Goal: Task Accomplishment & Management: Complete application form

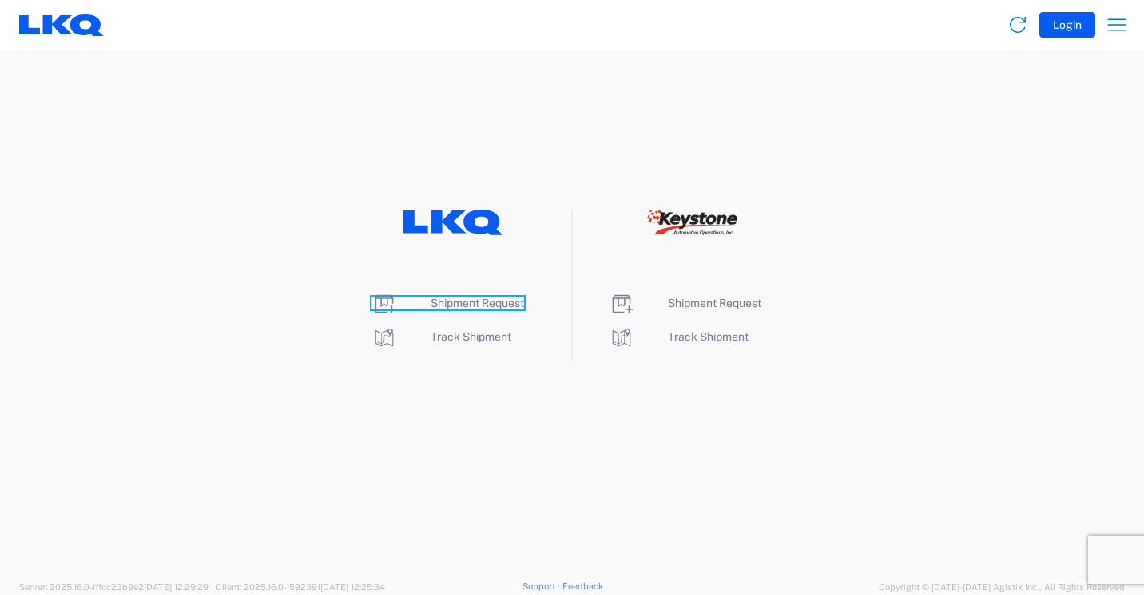
click at [499, 300] on span "Shipment Request" at bounding box center [478, 302] width 94 height 13
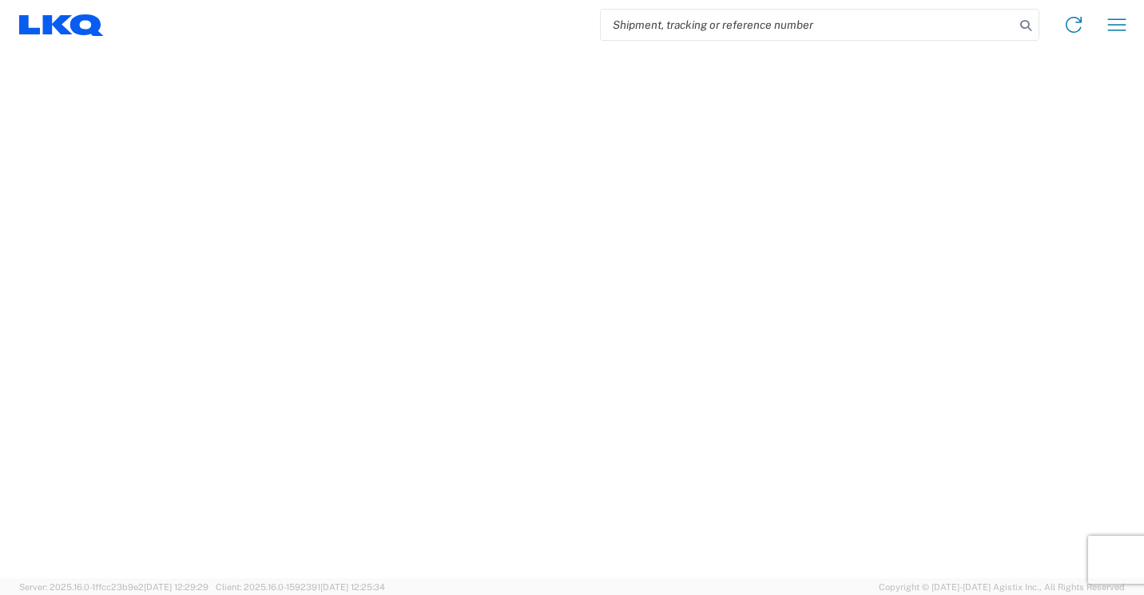
select select "FULL"
select select "LBS"
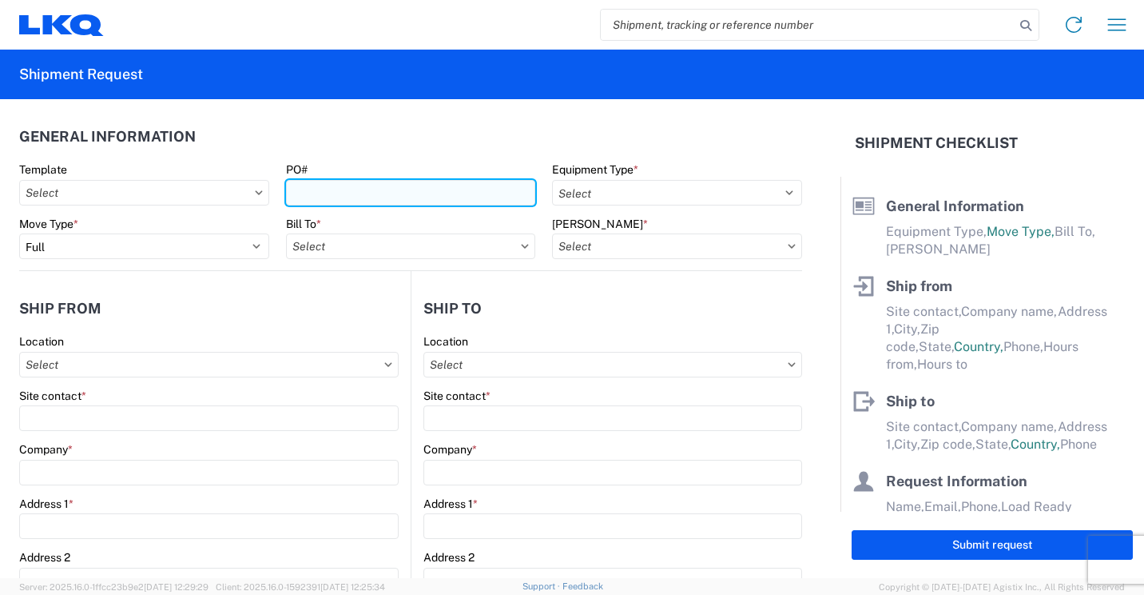
click at [387, 204] on input "PO#" at bounding box center [411, 193] width 250 height 26
type input "950-07"
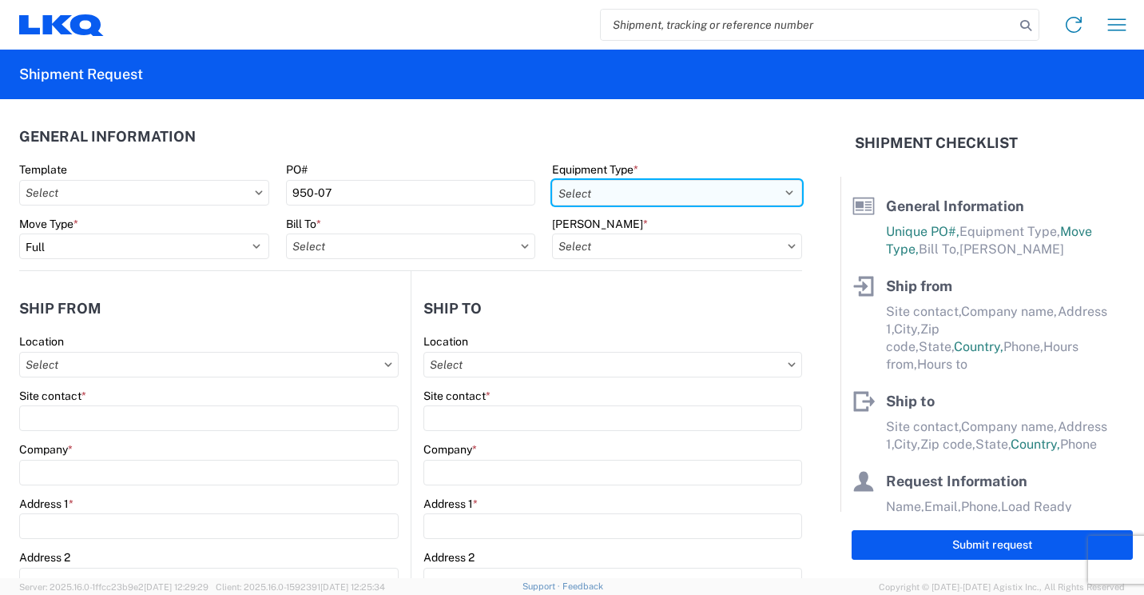
click at [728, 185] on select "Select 53’ Dry Van Flatbed Dropdeck (van) Lowboy (flatbed) Rail" at bounding box center [677, 193] width 250 height 26
select select "STDV"
click at [552, 180] on select "Select 53’ Dry Van Flatbed Dropdeck (van) Lowboy (flatbed) Rail" at bounding box center [677, 193] width 250 height 26
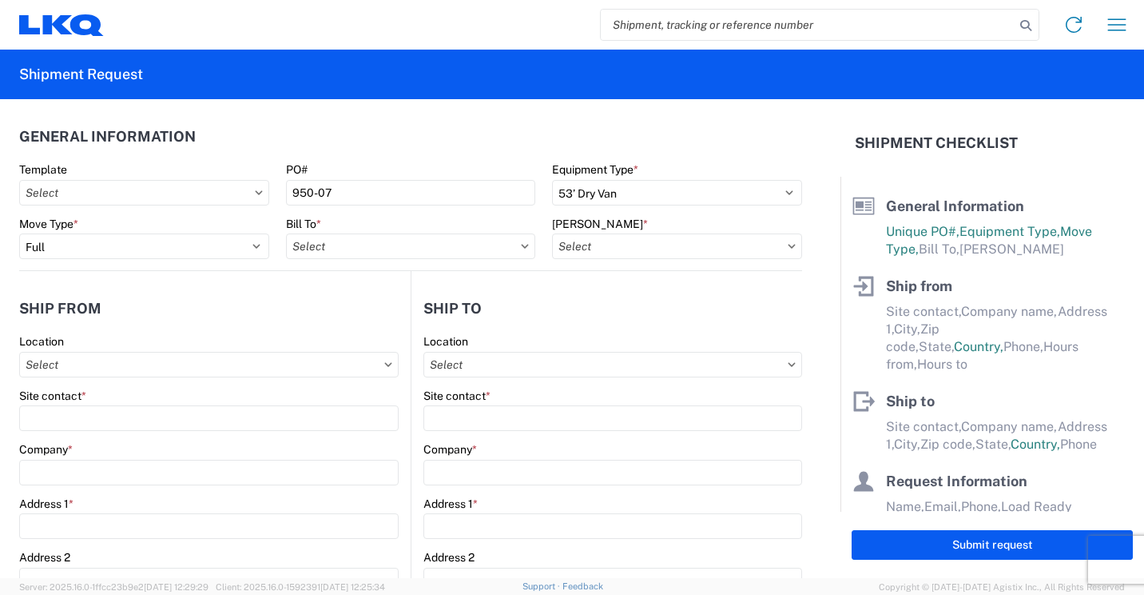
click at [522, 245] on icon at bounding box center [525, 246] width 7 height 4
click at [503, 243] on input "Bill To *" at bounding box center [411, 246] width 250 height 26
type input "1760"
click at [436, 311] on div "1760 - LKQ Best Core" at bounding box center [426, 317] width 280 height 26
type input "1760 - LKQ Best Core"
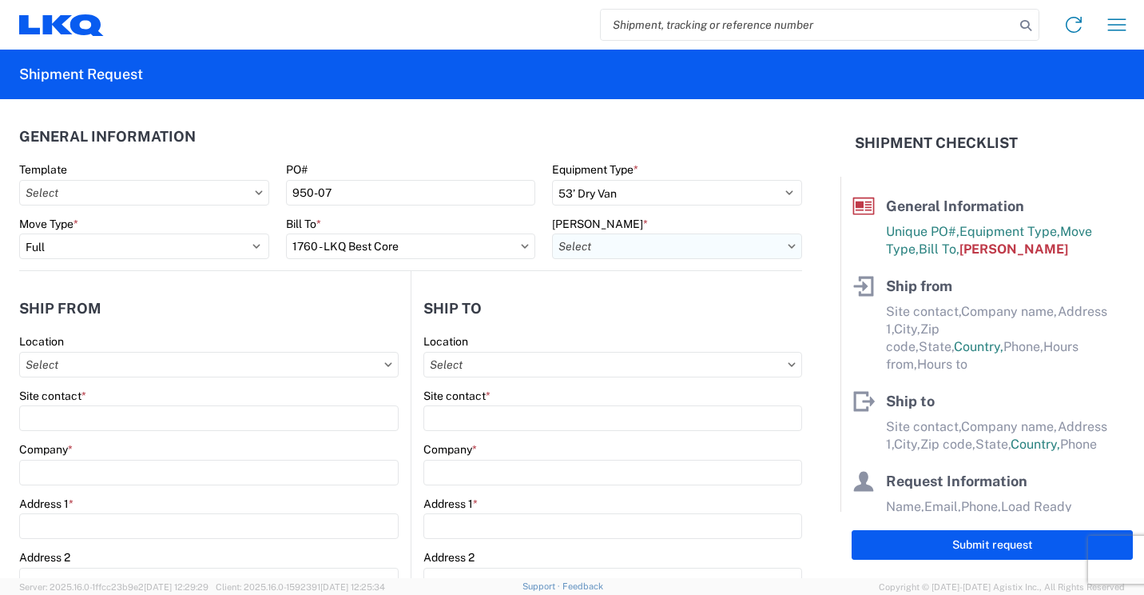
click at [773, 250] on input "[PERSON_NAME] *" at bounding box center [677, 246] width 250 height 26
click at [742, 279] on input at bounding box center [688, 286] width 261 height 26
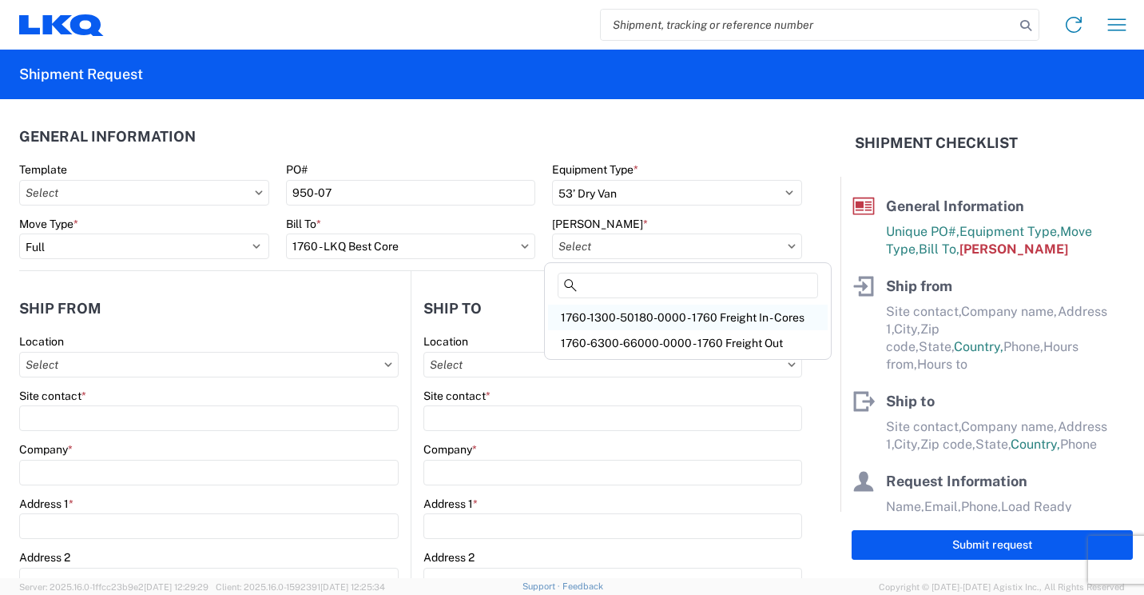
click at [745, 318] on div "1760-1300-50180-0000 - 1760 Freight In - Cores" at bounding box center [688, 317] width 280 height 26
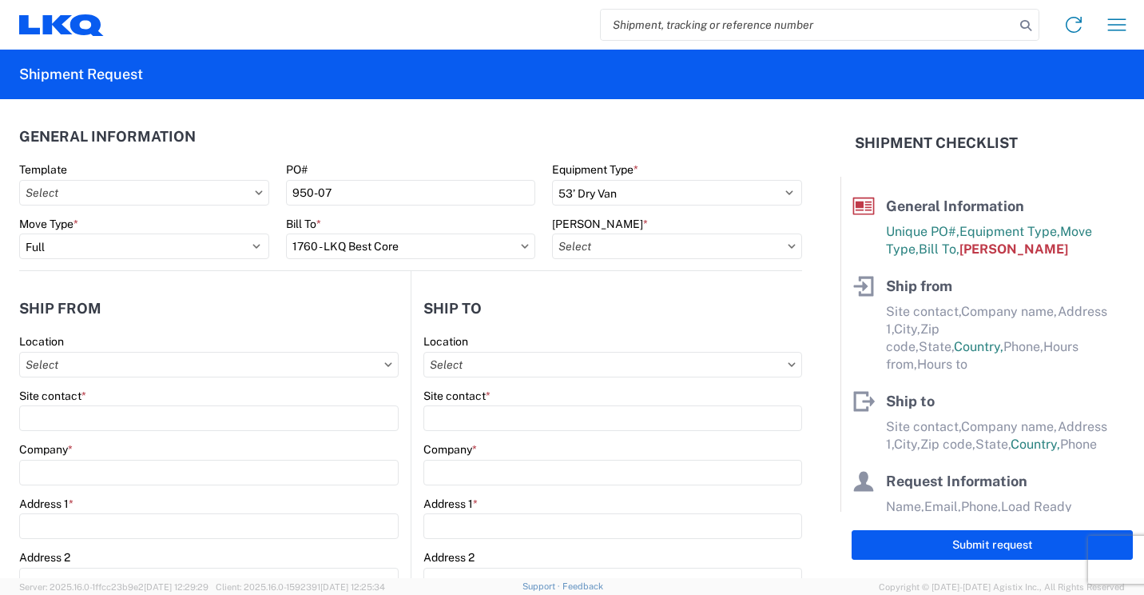
type input "1760-1300-50180-0000 - 1760 Freight In - Cores"
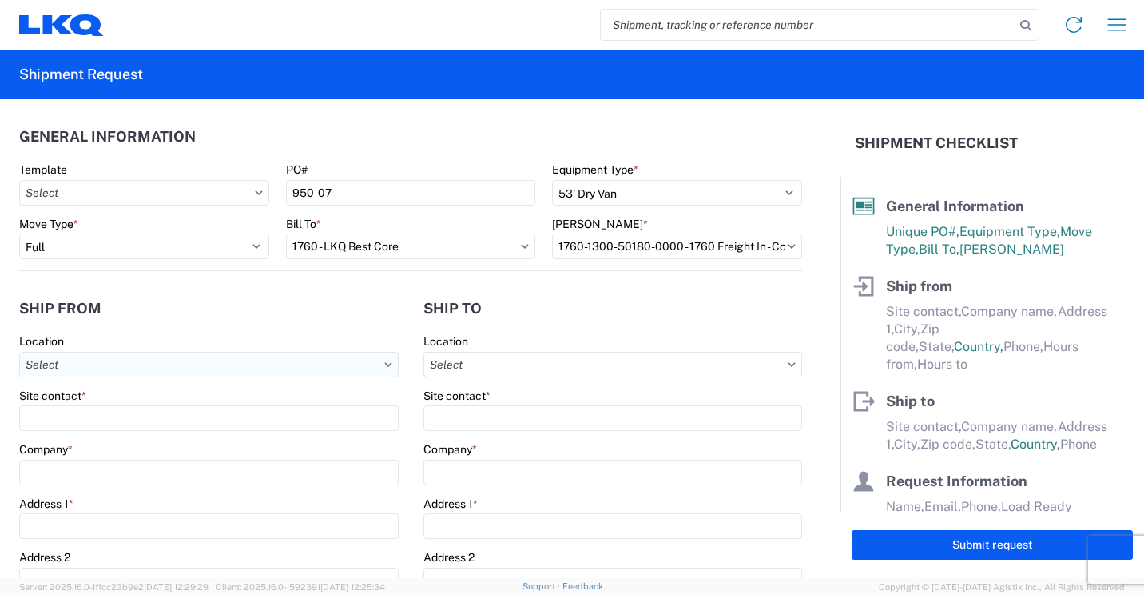
click at [254, 368] on input "Location" at bounding box center [209, 365] width 380 height 26
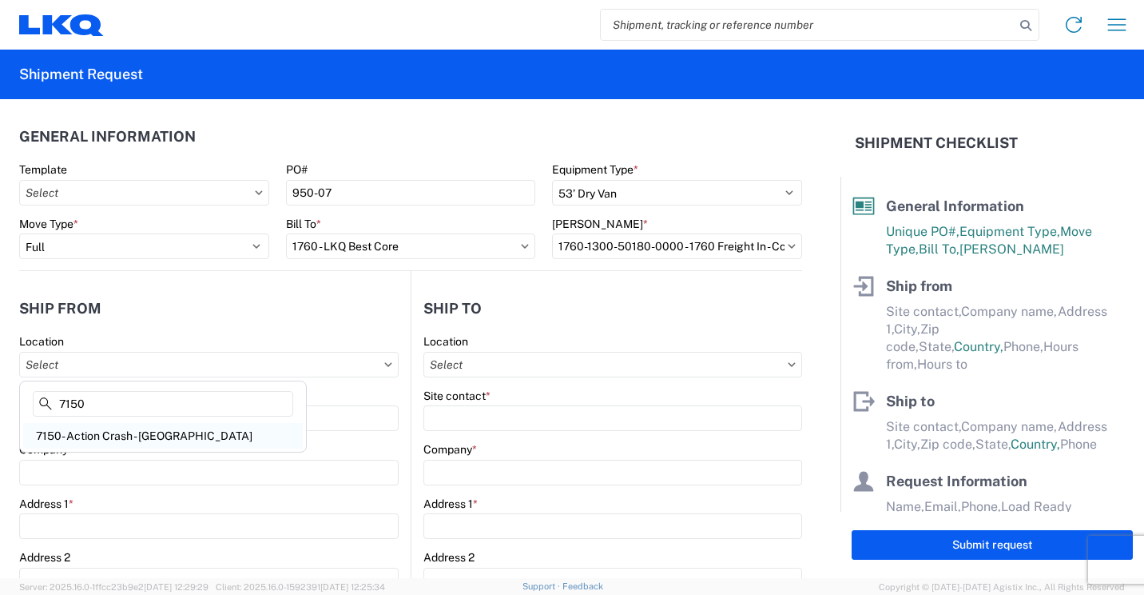
type input "7150"
click at [100, 434] on div "7150- Action Crash - [GEOGRAPHIC_DATA]" at bounding box center [163, 436] width 280 height 26
type input "7150- Action Crash - [GEOGRAPHIC_DATA]"
type input "LKQ Corporation"
type input "[STREET_ADDRESS]"
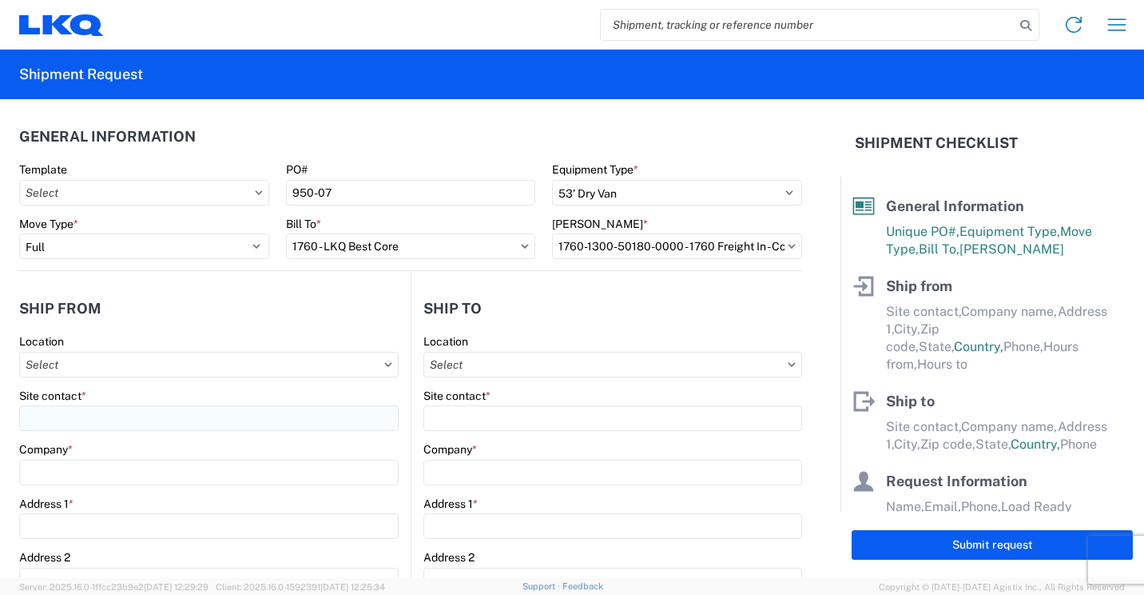
type input "[GEOGRAPHIC_DATA]"
type input "R2C2Z2"
select select
select select "CA"
type input "08:00"
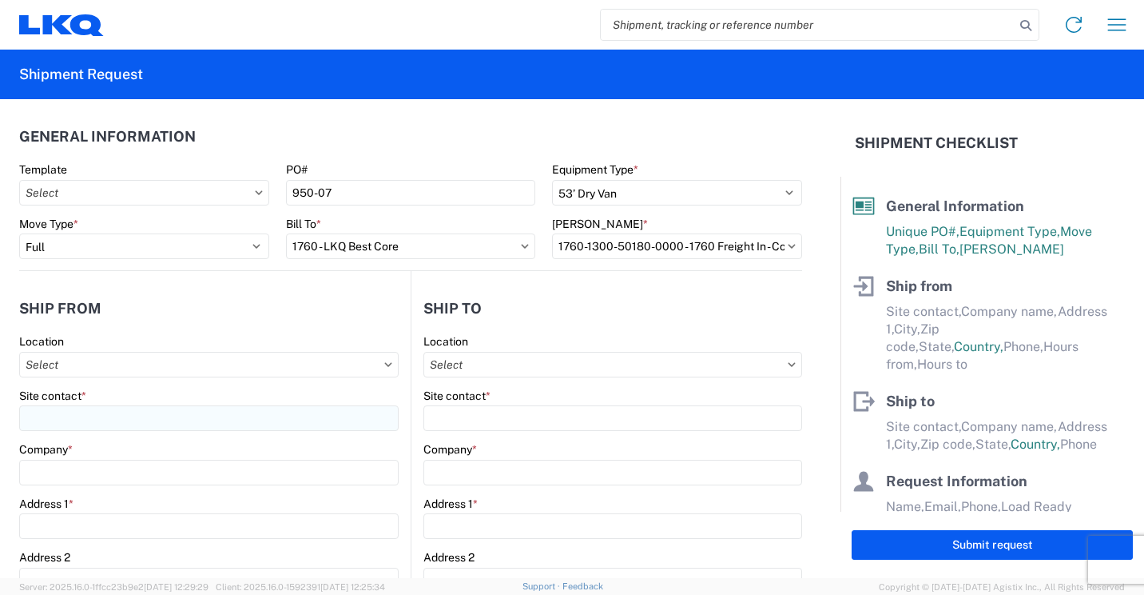
type input "17:00"
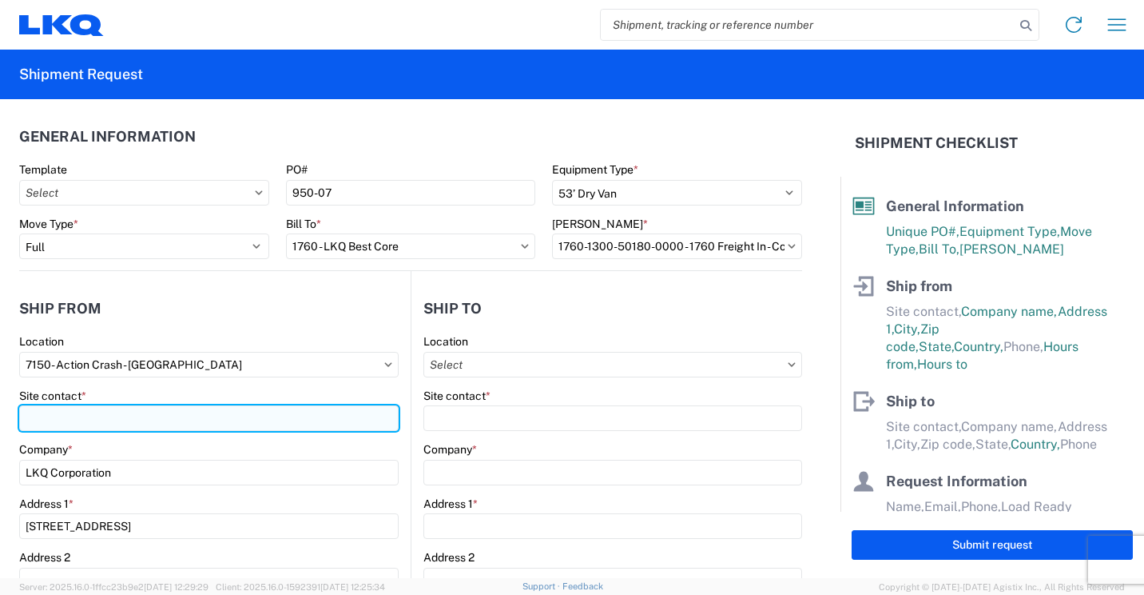
click at [121, 413] on input "Site contact *" at bounding box center [209, 418] width 380 height 26
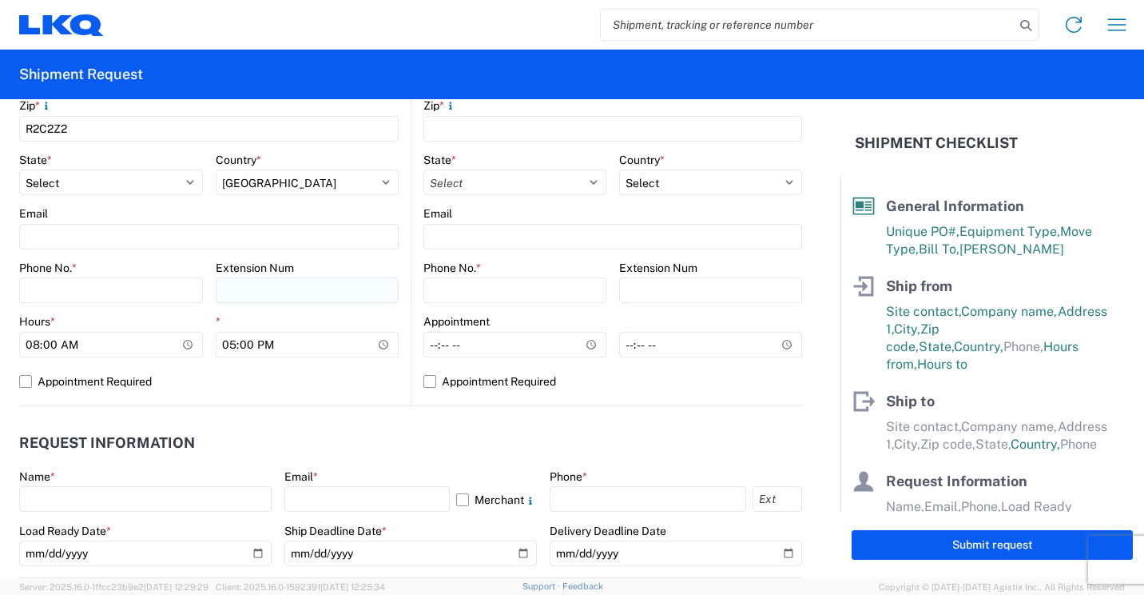
scroll to position [480, 0]
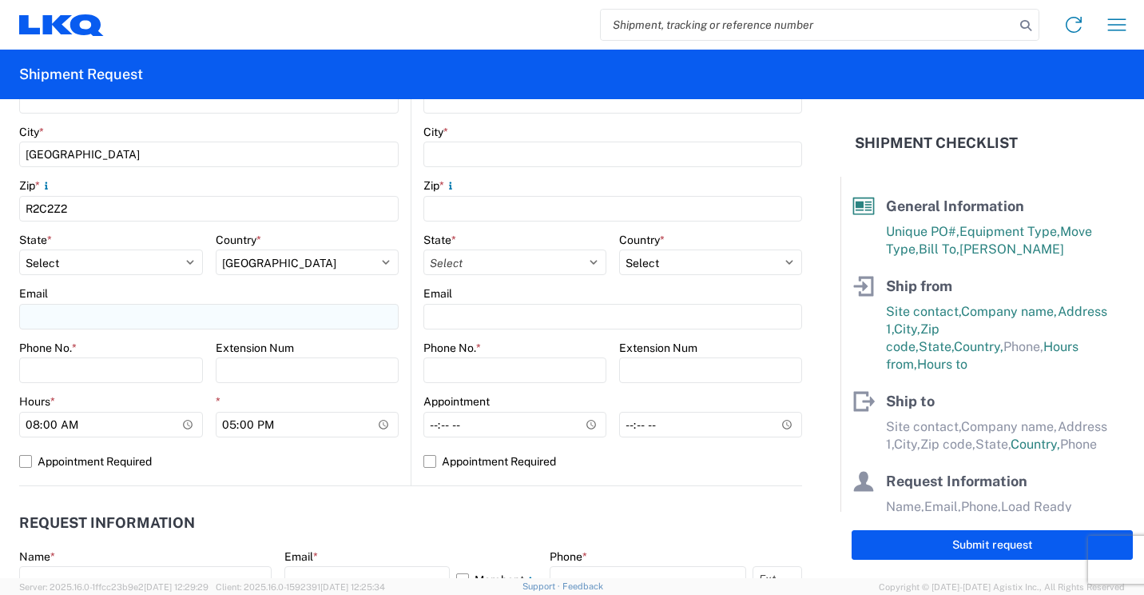
type input "[PERSON_NAME]"
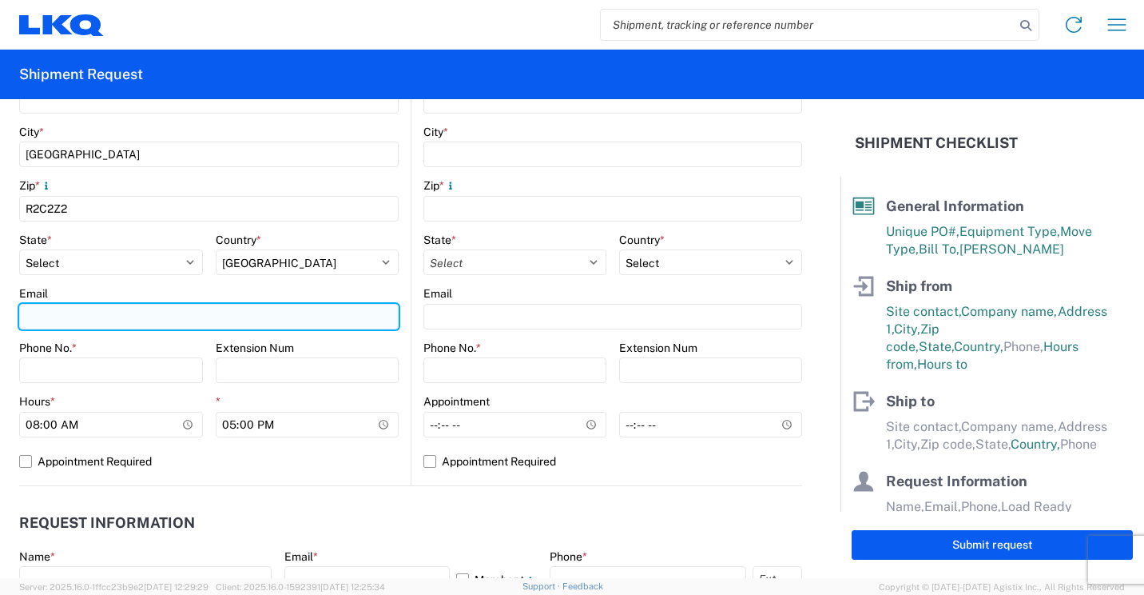
click at [74, 312] on input "Email" at bounding box center [209, 317] width 380 height 26
type input "[EMAIL_ADDRESS][DOMAIN_NAME]"
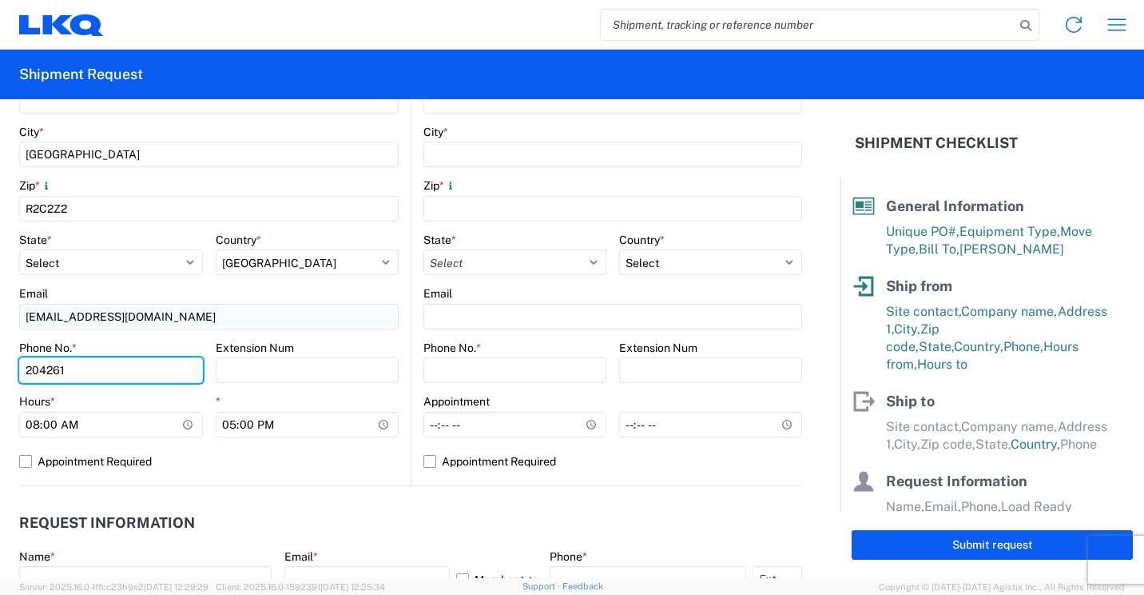
type input "2042612258"
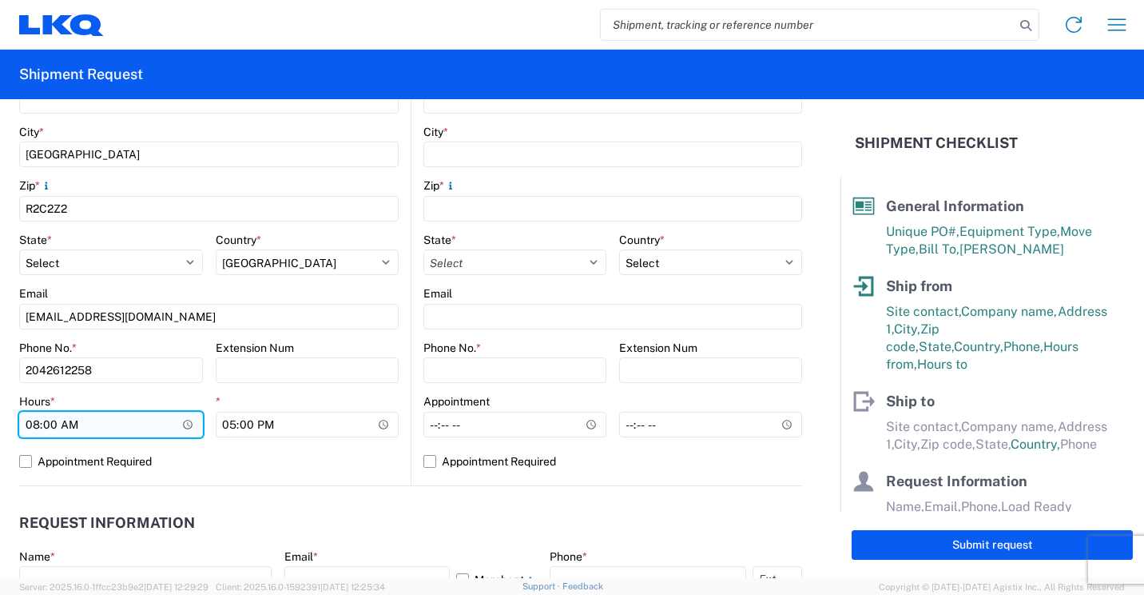
click at [35, 422] on input "08:00" at bounding box center [111, 425] width 184 height 26
type input "09:00"
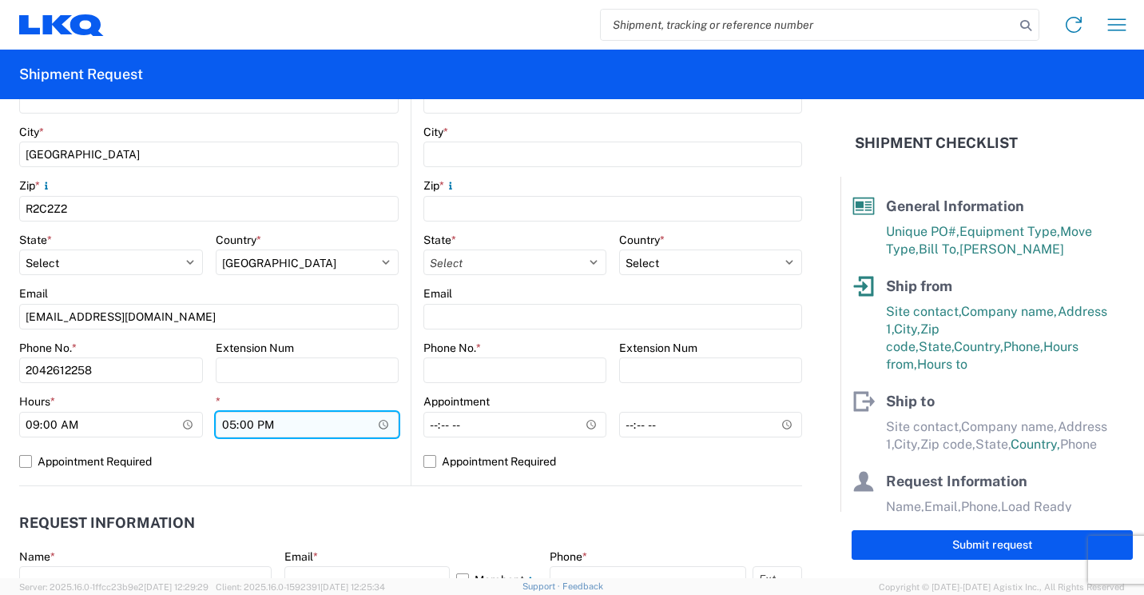
click at [221, 421] on input "17:00" at bounding box center [308, 425] width 184 height 26
type input "16:00"
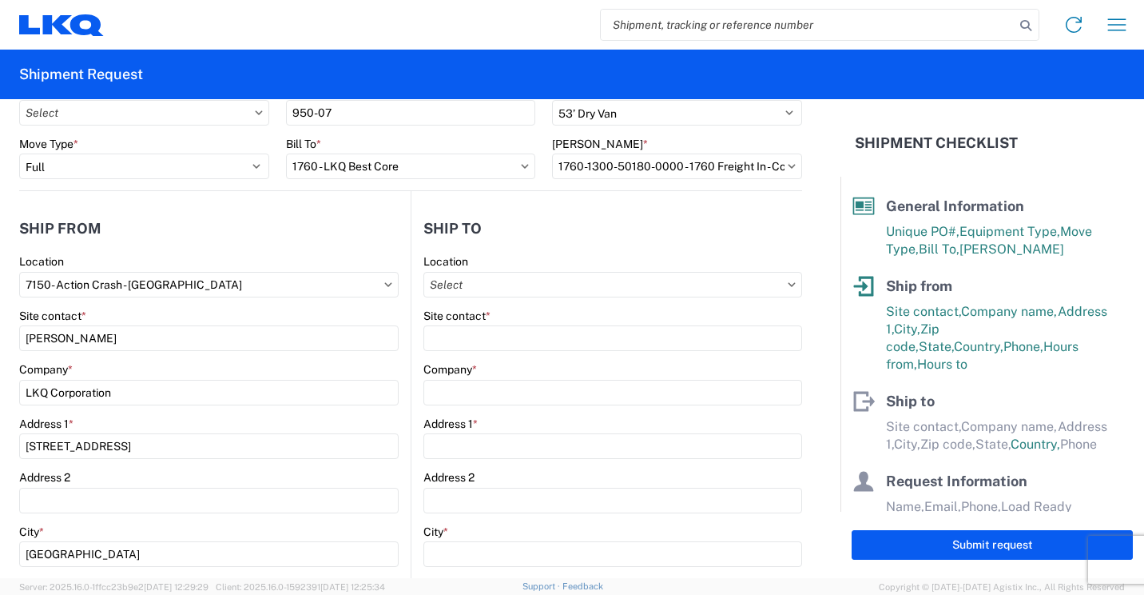
scroll to position [0, 0]
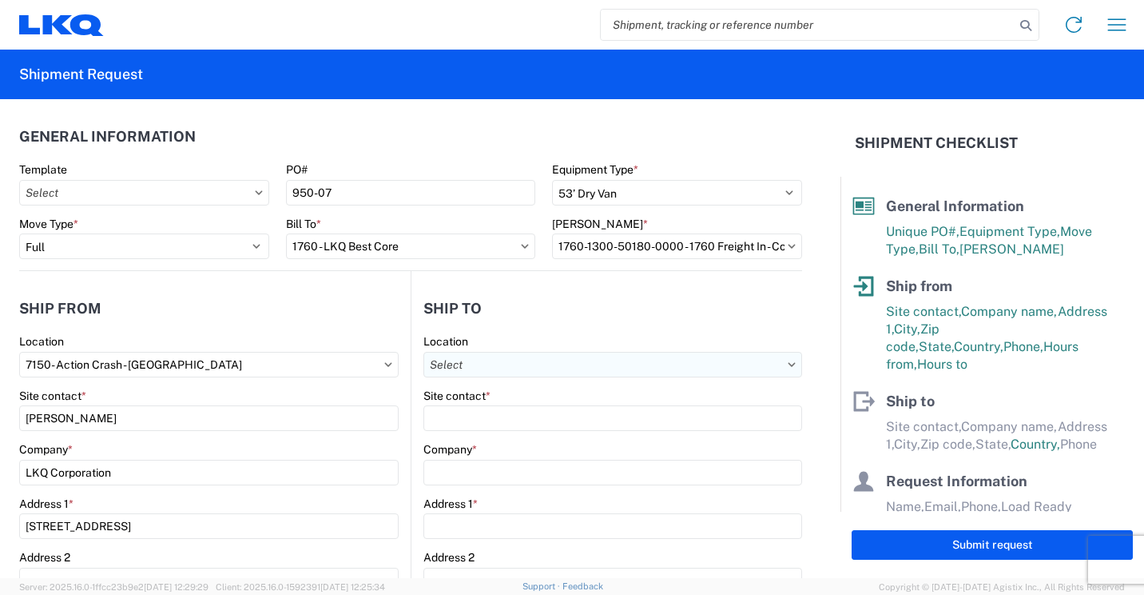
click at [531, 368] on input "Location" at bounding box center [613, 365] width 379 height 26
type input "1760"
click at [508, 433] on div "1760 - LKQ Best Core" at bounding box center [562, 436] width 280 height 26
type input "1760 - LKQ Best Core"
type input "LKQ Corporation"
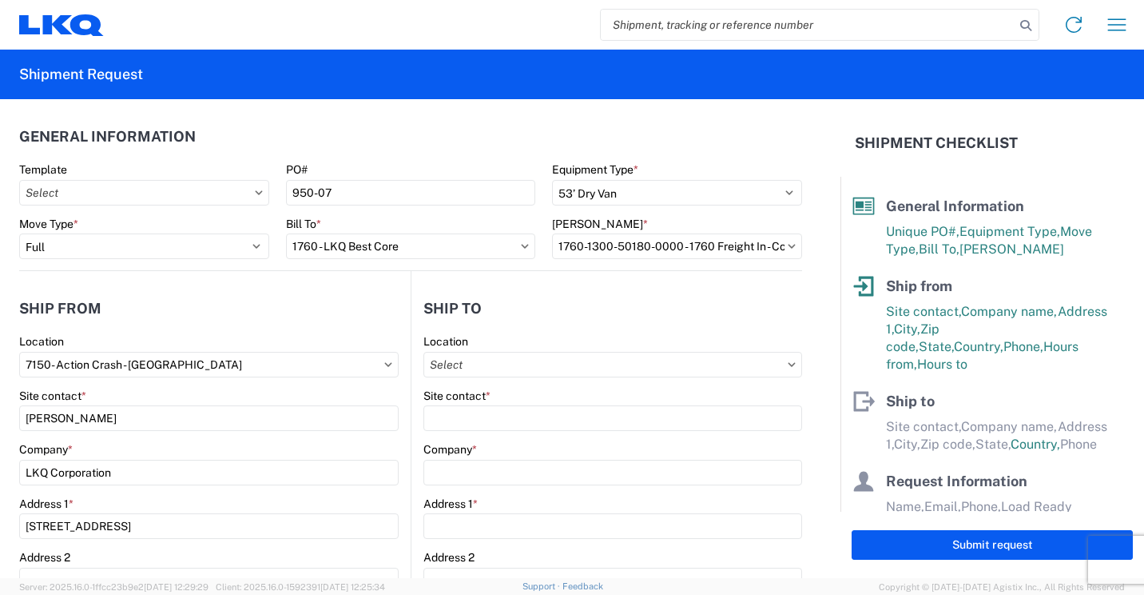
type input "[STREET_ADDRESS]"
type input "[GEOGRAPHIC_DATA]"
type input "77038"
select select "US"
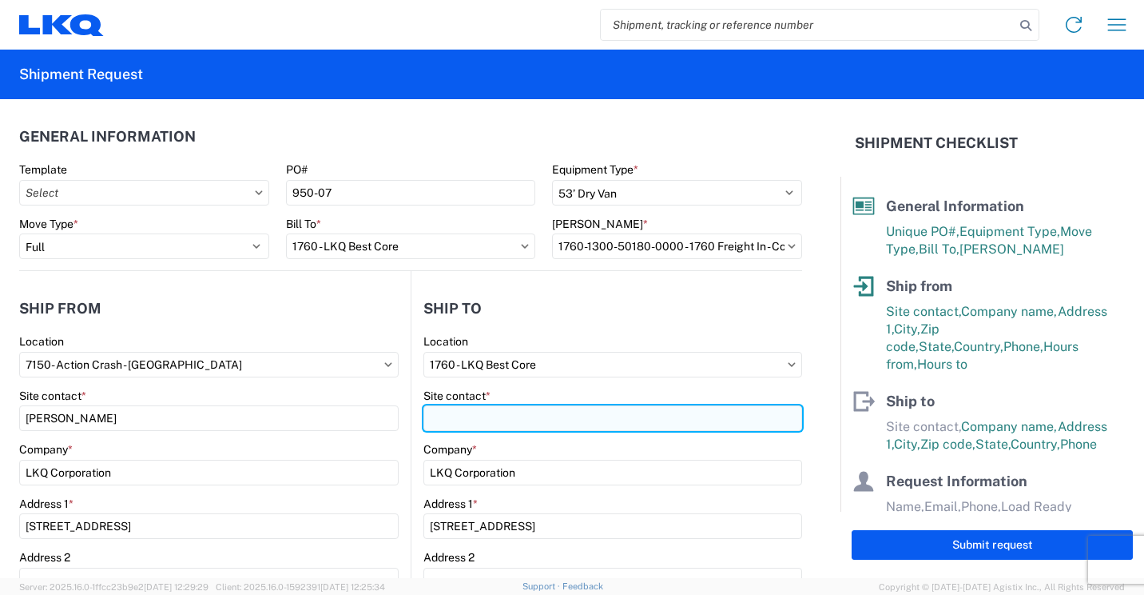
click at [499, 417] on input "Site contact *" at bounding box center [613, 418] width 379 height 26
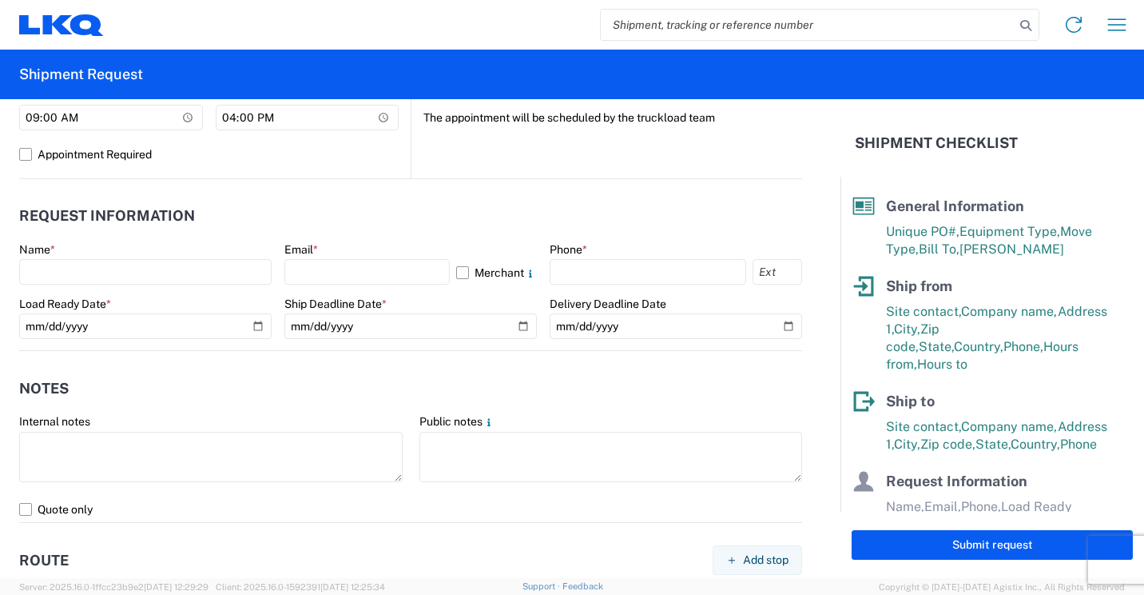
scroll to position [799, 0]
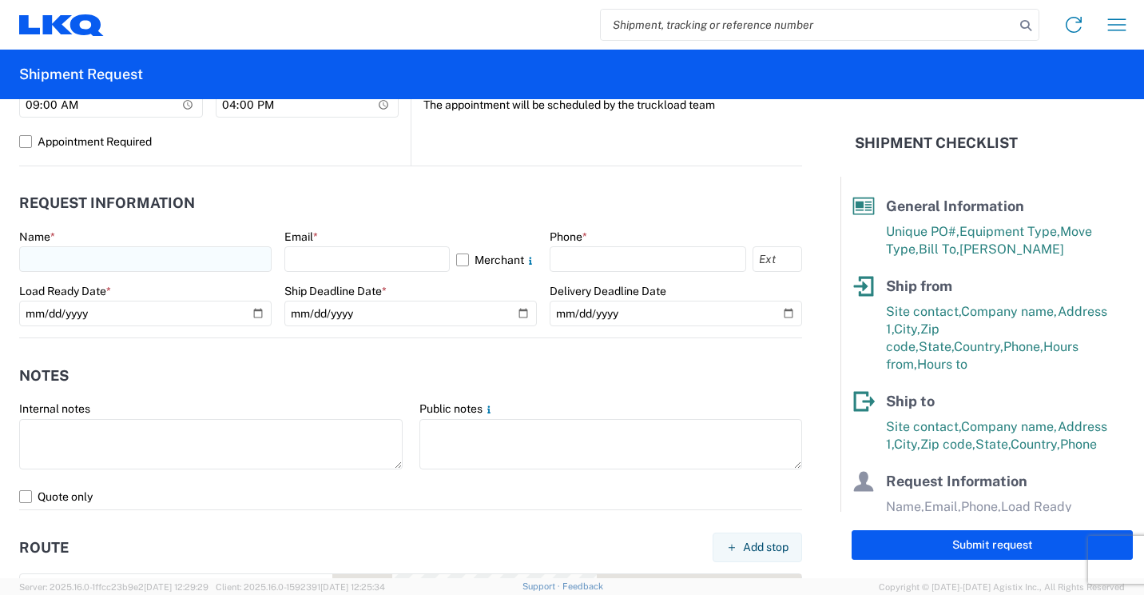
type input "[PERSON_NAME]"
click at [119, 258] on input "text" at bounding box center [145, 259] width 253 height 26
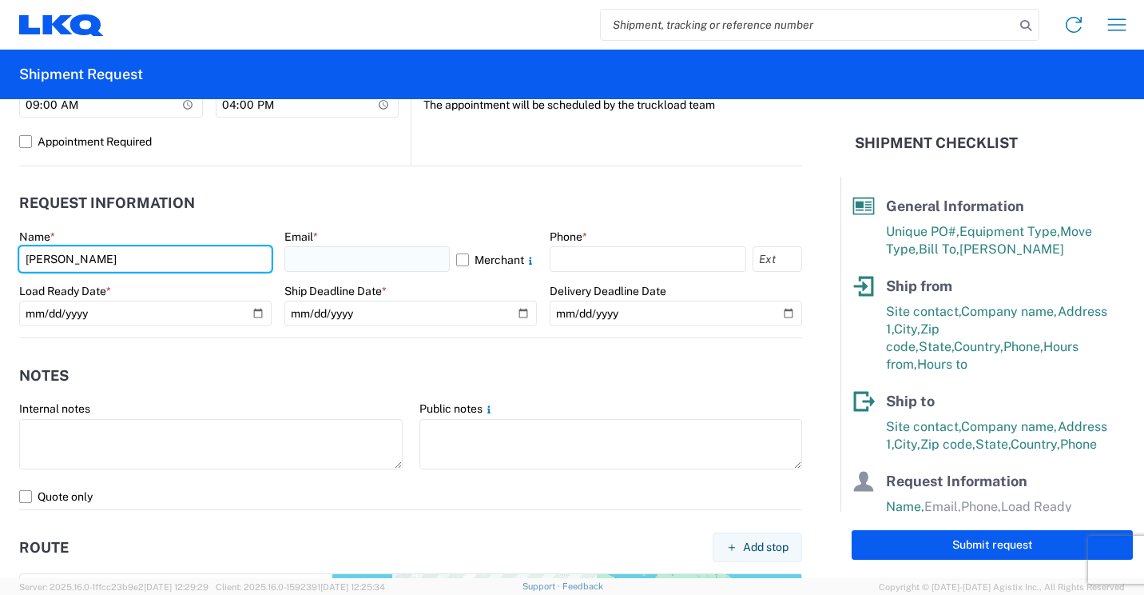
type input "[PERSON_NAME]"
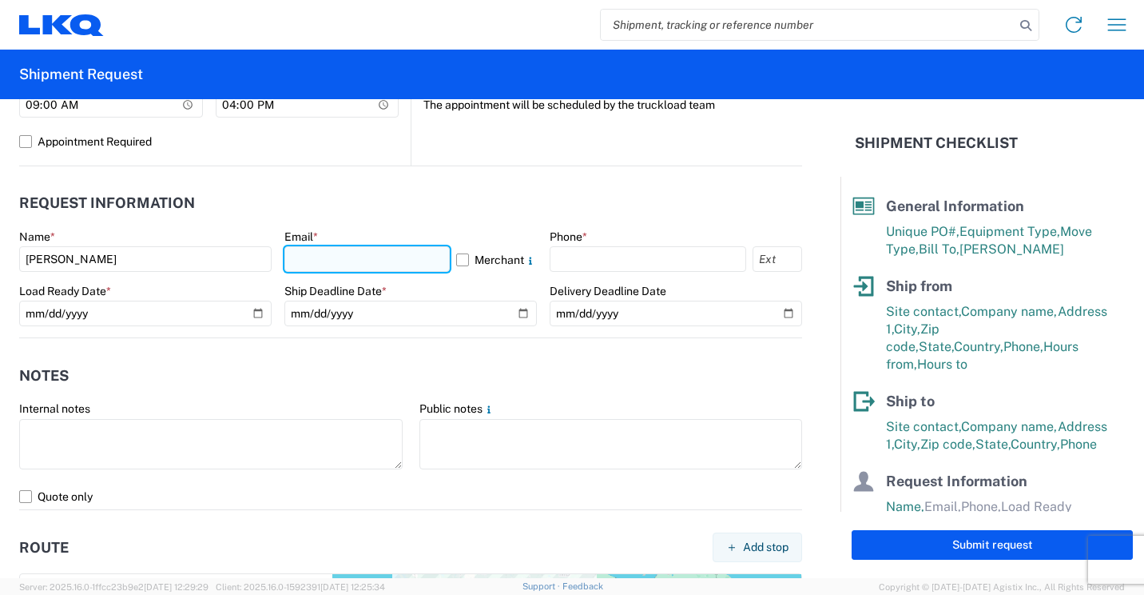
click at [310, 262] on input "text" at bounding box center [367, 259] width 165 height 26
type input "[EMAIL_ADDRESS][DOMAIN_NAME]"
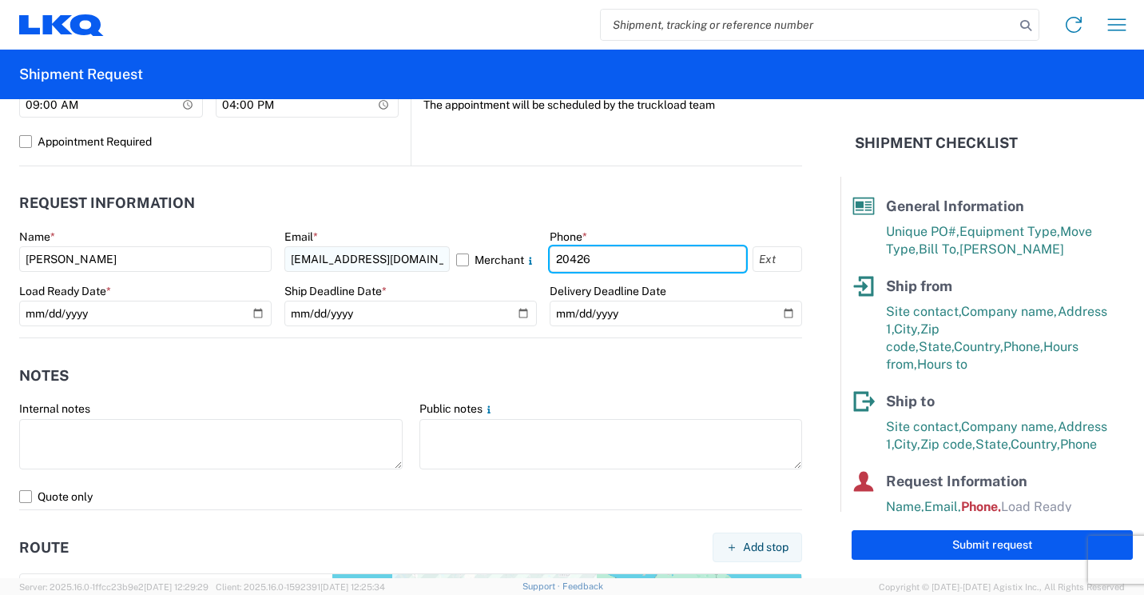
type input "2042612258"
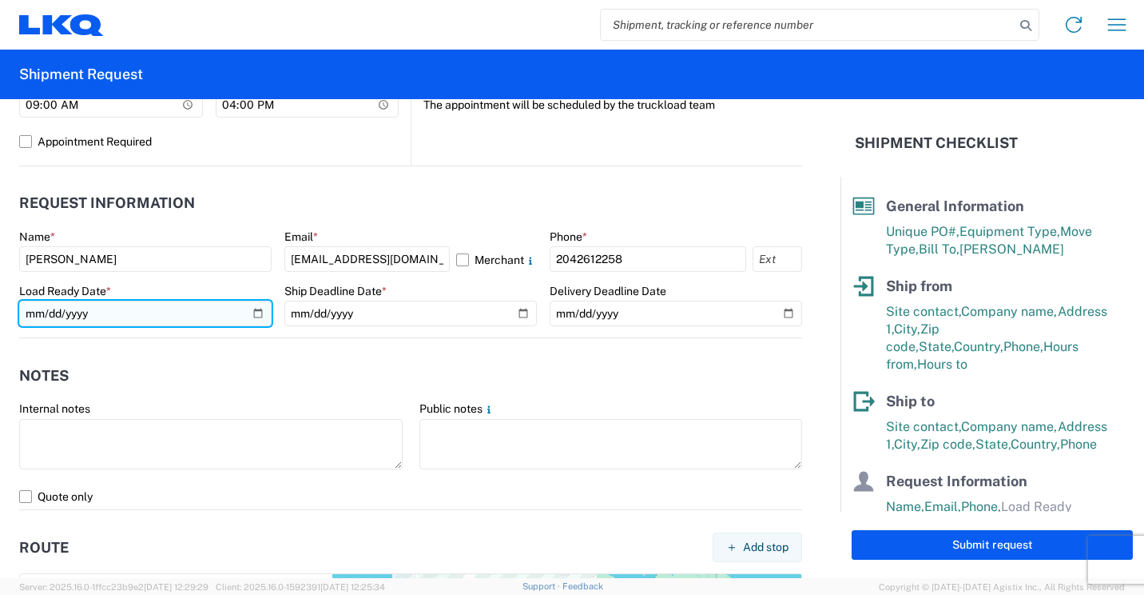
click at [253, 316] on input "date" at bounding box center [145, 313] width 253 height 26
type input "[DATE]"
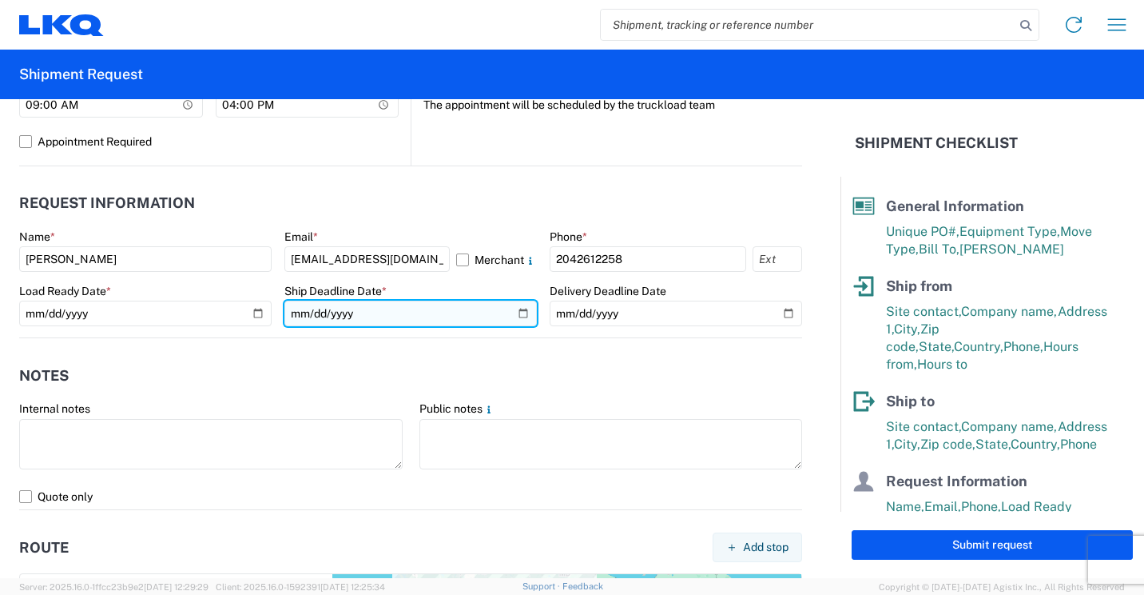
click at [510, 312] on input "date" at bounding box center [411, 313] width 253 height 26
type input "[DATE]"
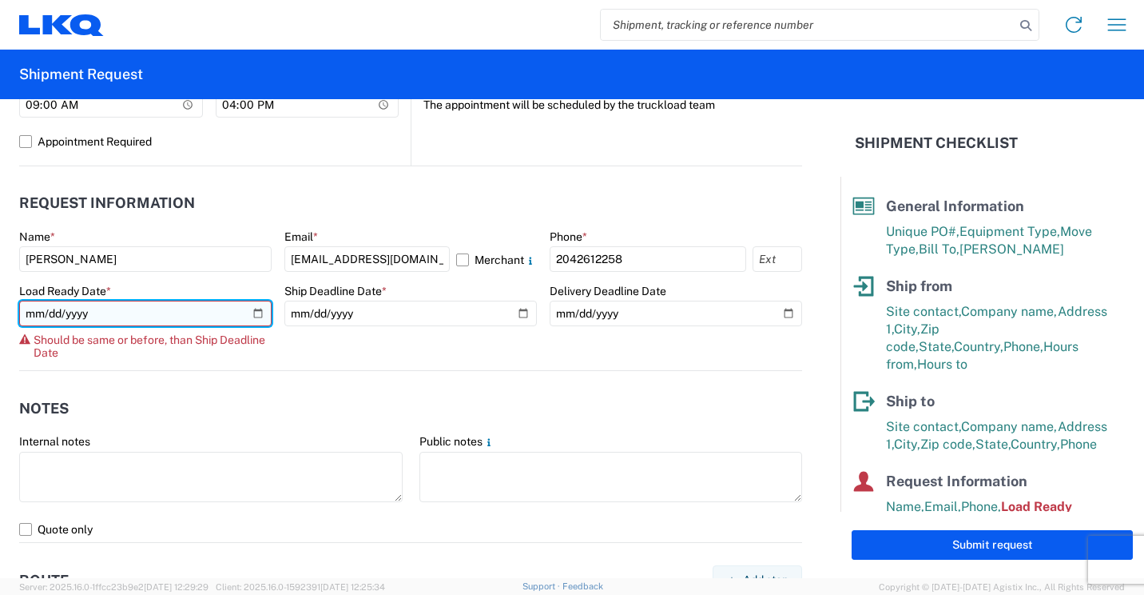
click at [257, 314] on input "[DATE]" at bounding box center [145, 313] width 253 height 26
type input "[DATE]"
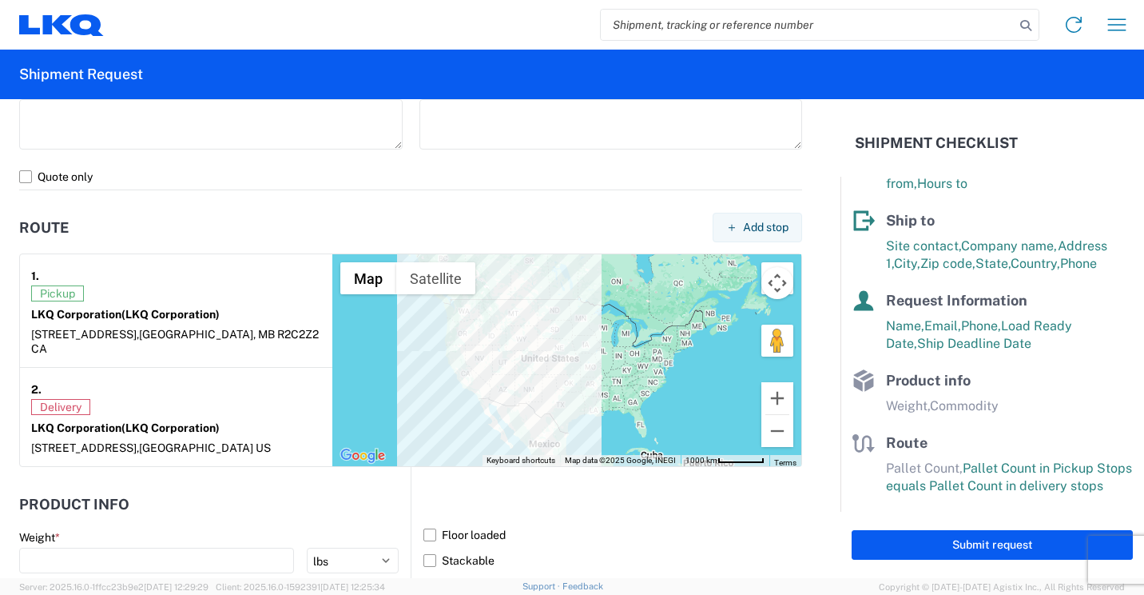
scroll to position [1359, 0]
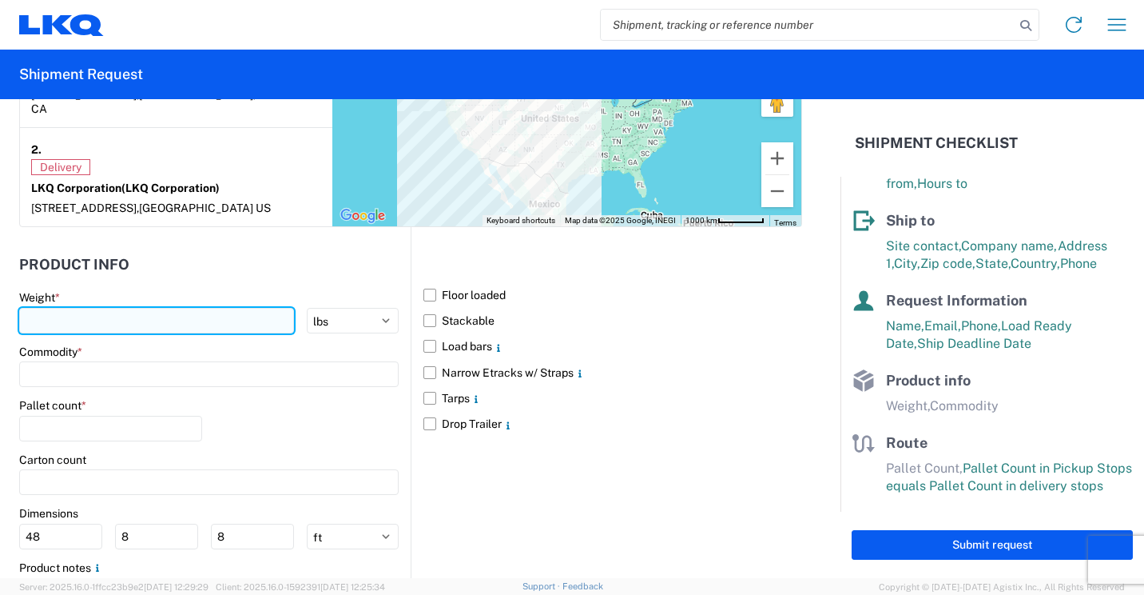
click at [167, 315] on input "number" at bounding box center [156, 321] width 275 height 26
type input "40055"
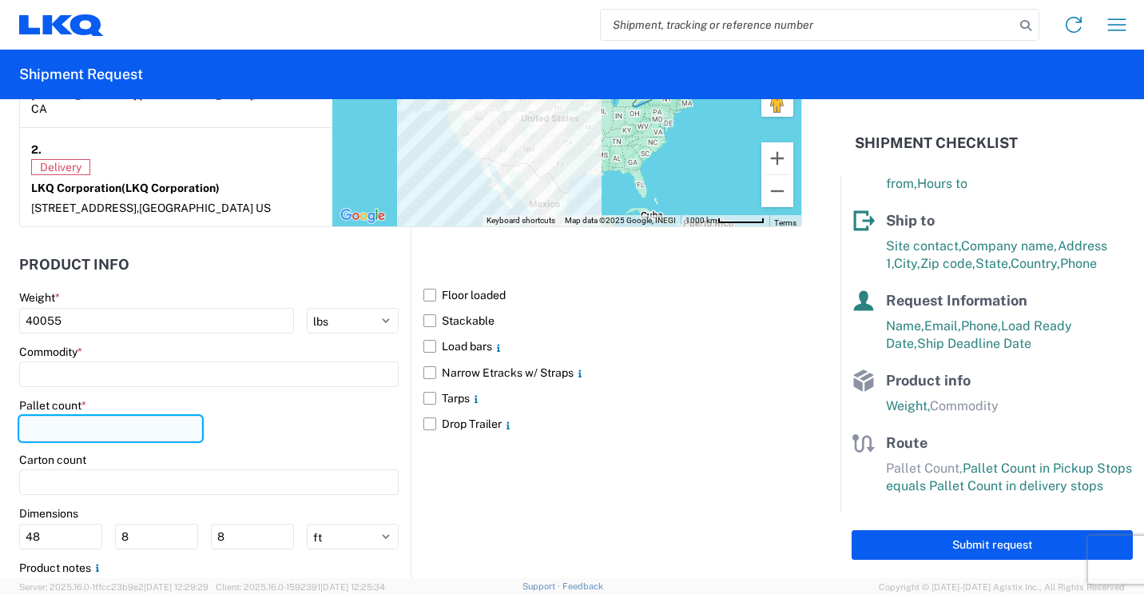
click at [133, 416] on input "number" at bounding box center [110, 429] width 183 height 26
type input "27"
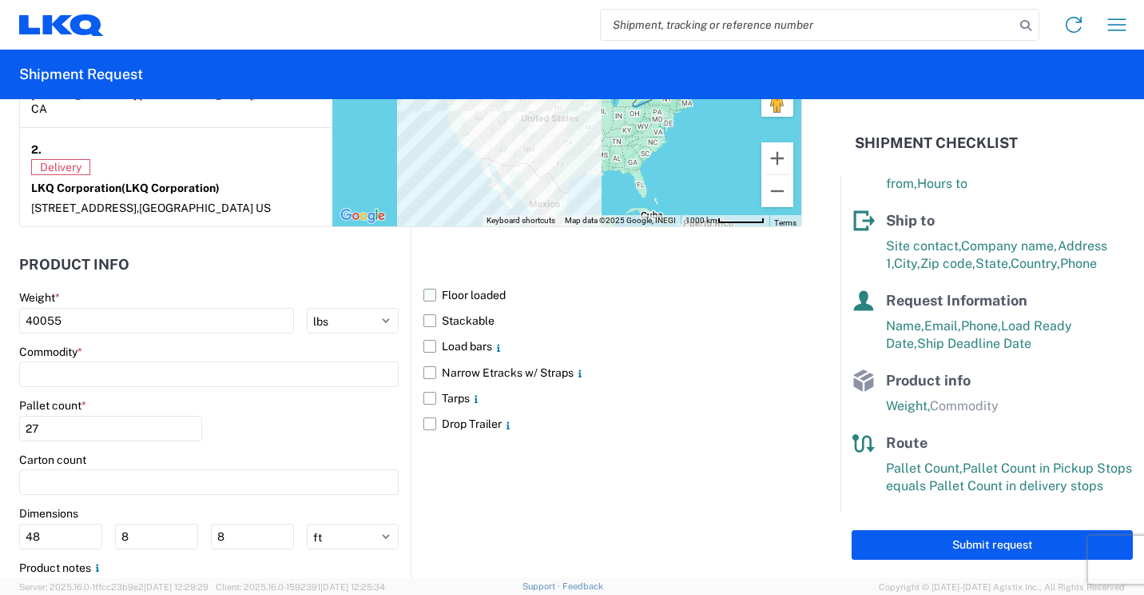
click at [424, 282] on label "Floor loaded" at bounding box center [613, 295] width 379 height 26
click at [0, 0] on input "Floor loaded" at bounding box center [0, 0] width 0 height 0
click at [182, 367] on input at bounding box center [209, 374] width 380 height 26
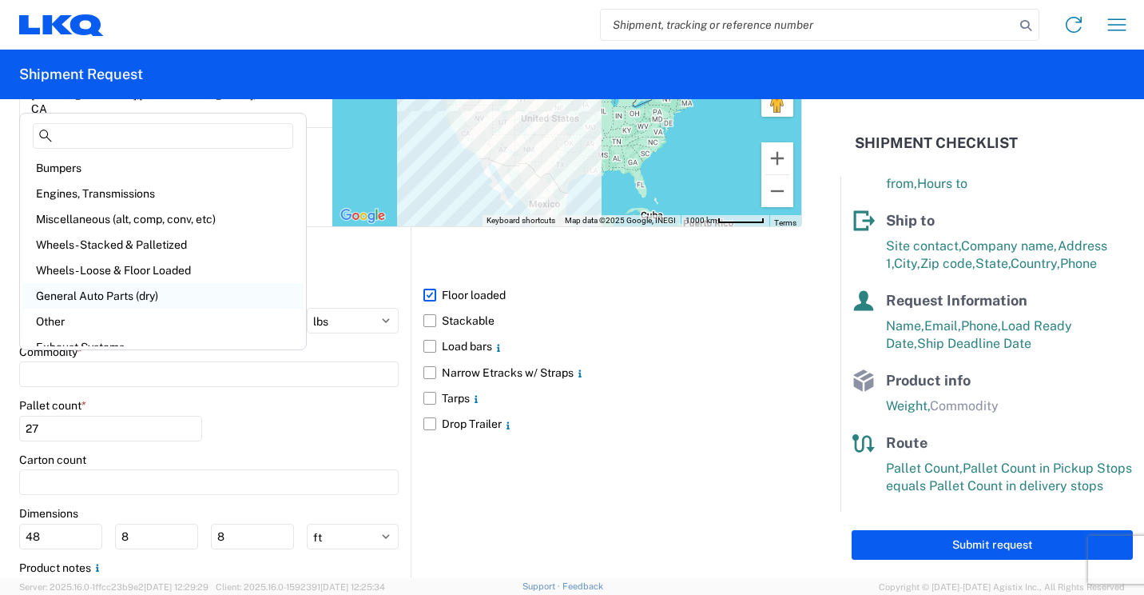
click at [165, 296] on div "General Auto Parts (dry)" at bounding box center [163, 296] width 280 height 26
type input "General Auto Parts (dry)"
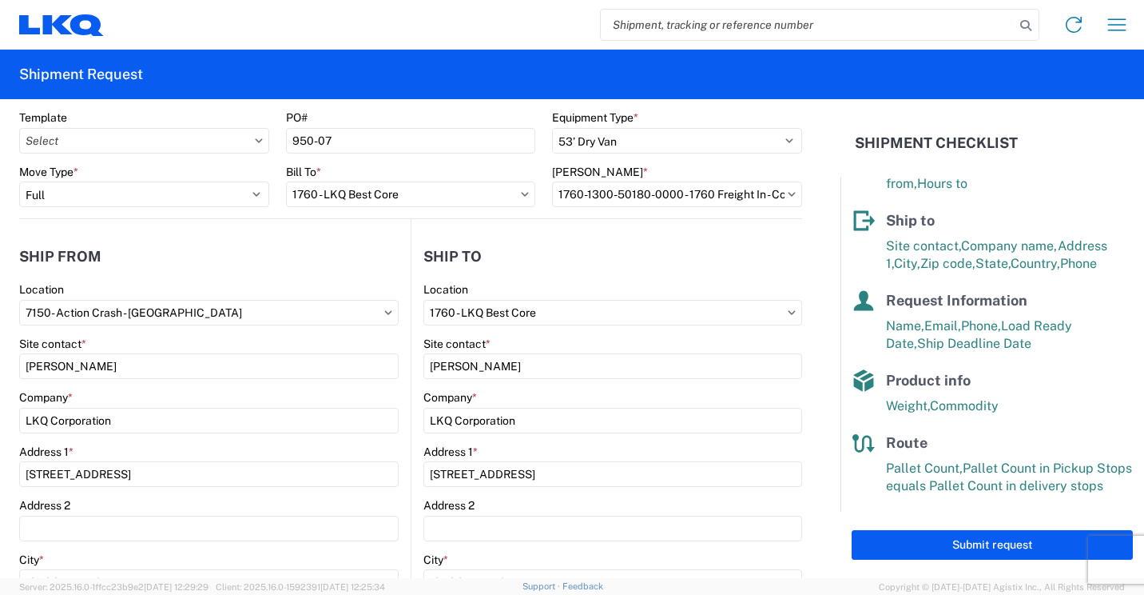
scroll to position [0, 0]
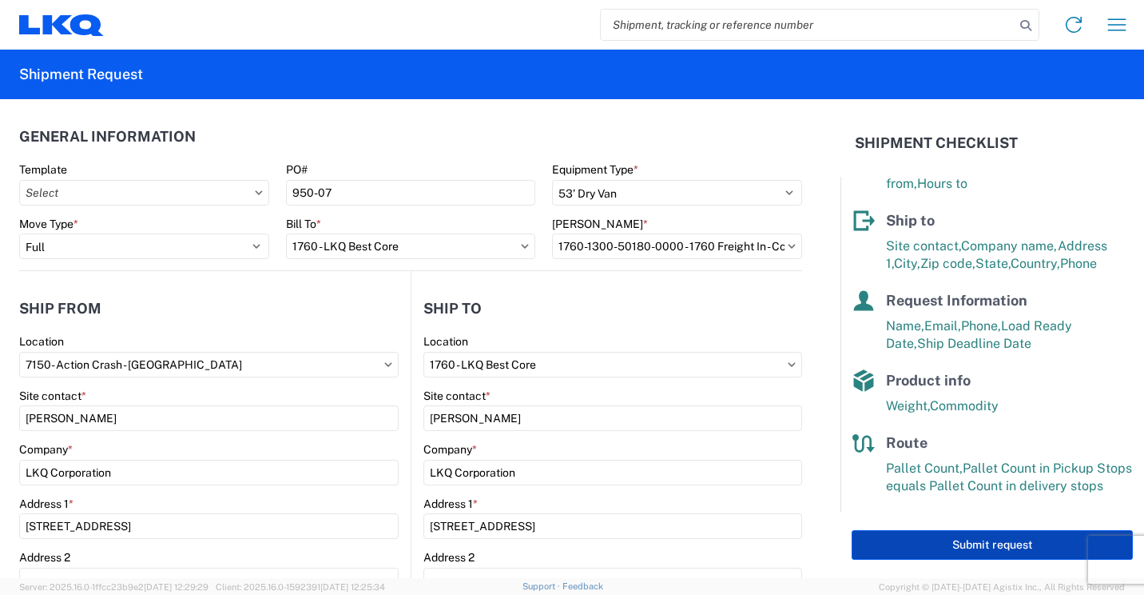
click at [999, 544] on button "Submit request" at bounding box center [992, 545] width 281 height 30
select select "CA"
select select "US"
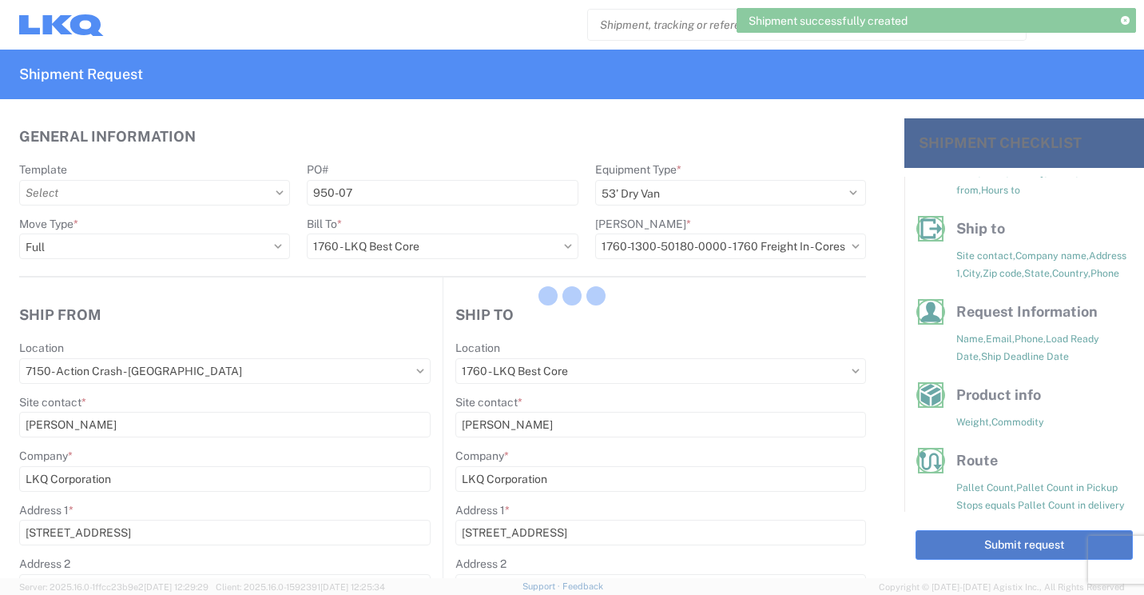
scroll to position [177, 0]
